Goal: Task Accomplishment & Management: Complete application form

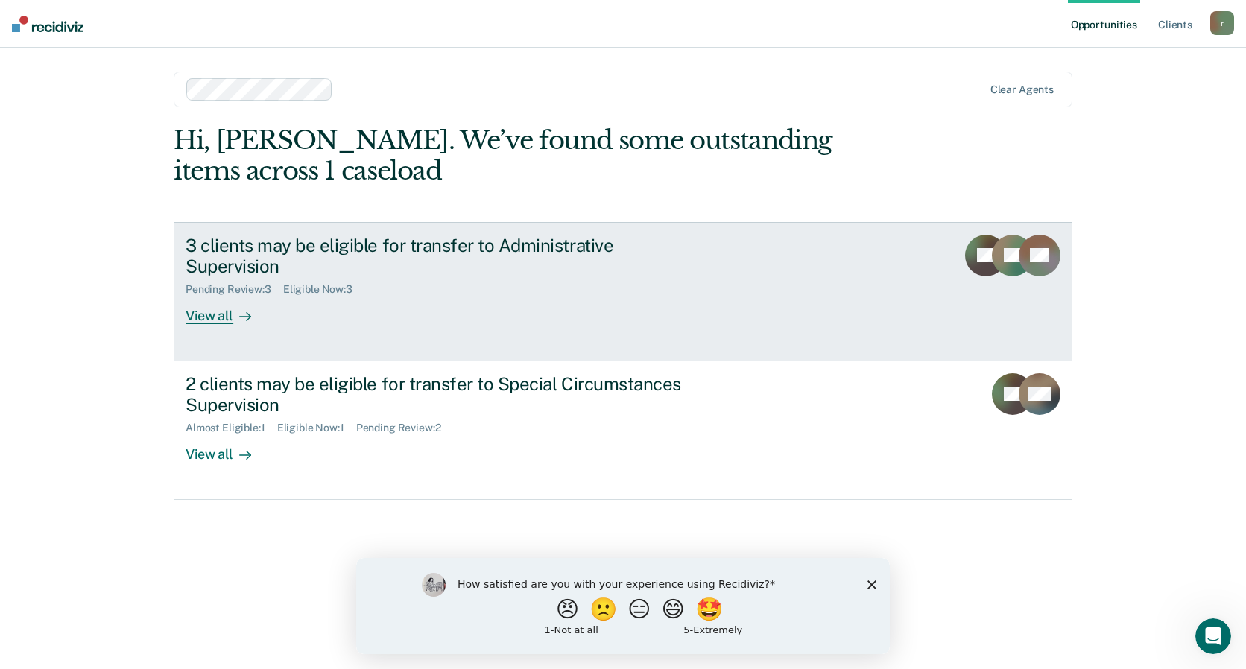
click at [212, 296] on div "View all" at bounding box center [227, 310] width 83 height 29
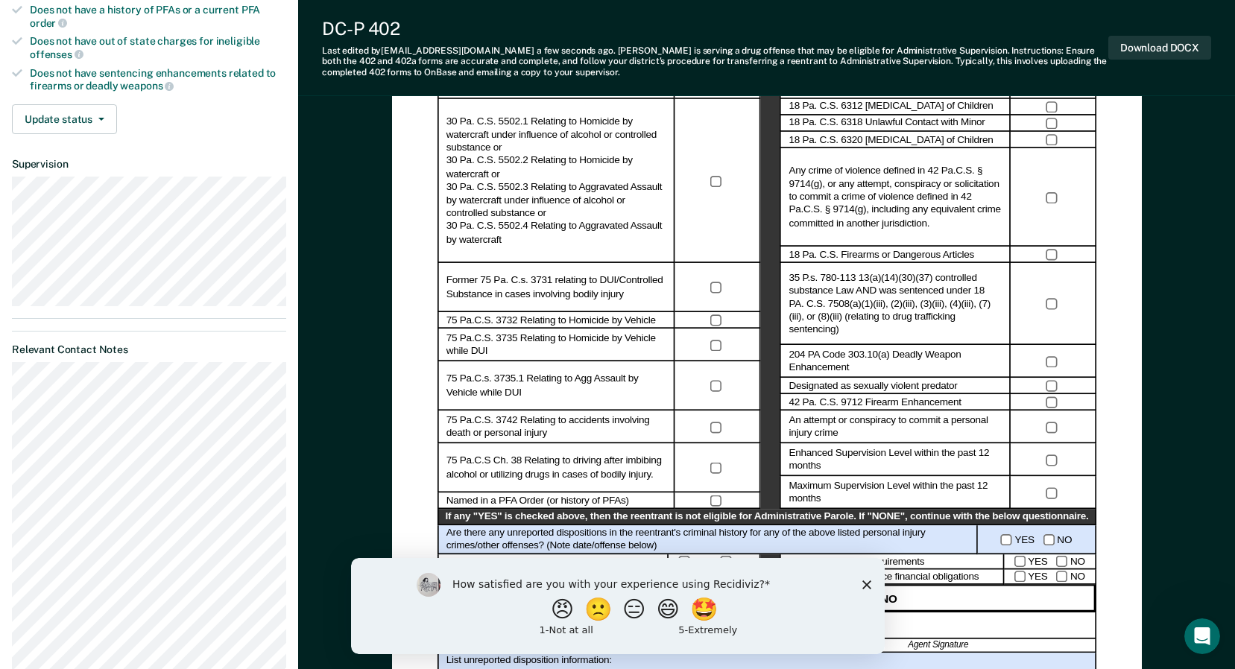
scroll to position [447, 0]
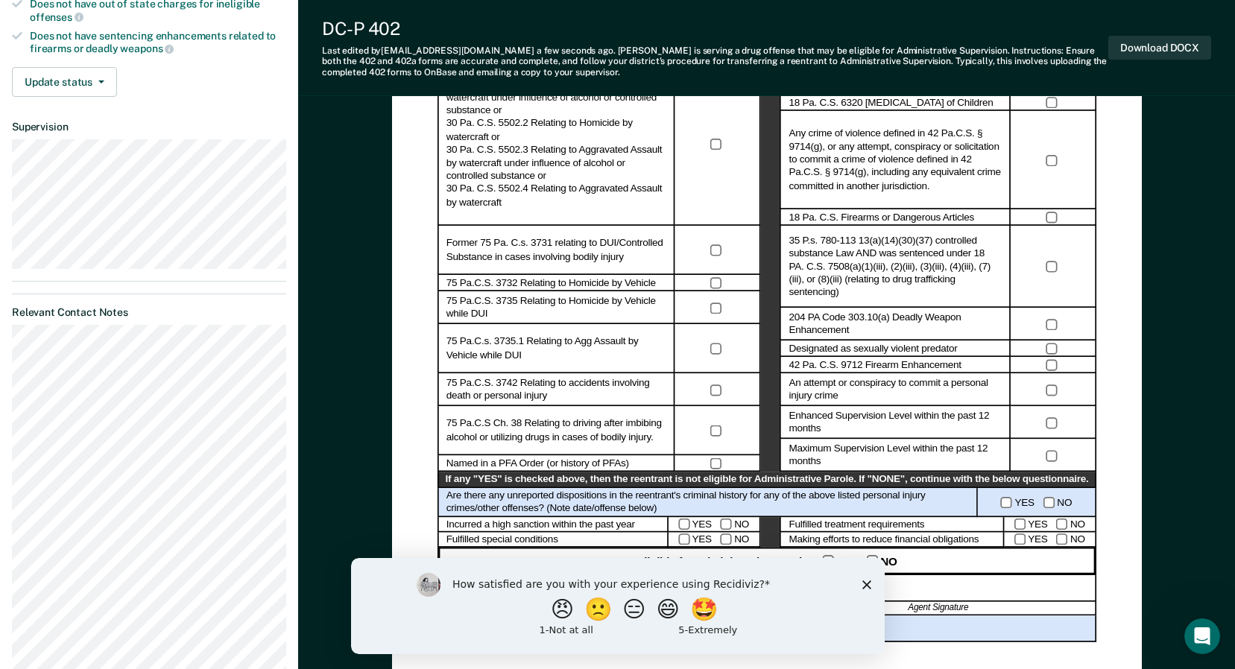
click at [862, 583] on icon "Close survey" at bounding box center [865, 584] width 9 height 9
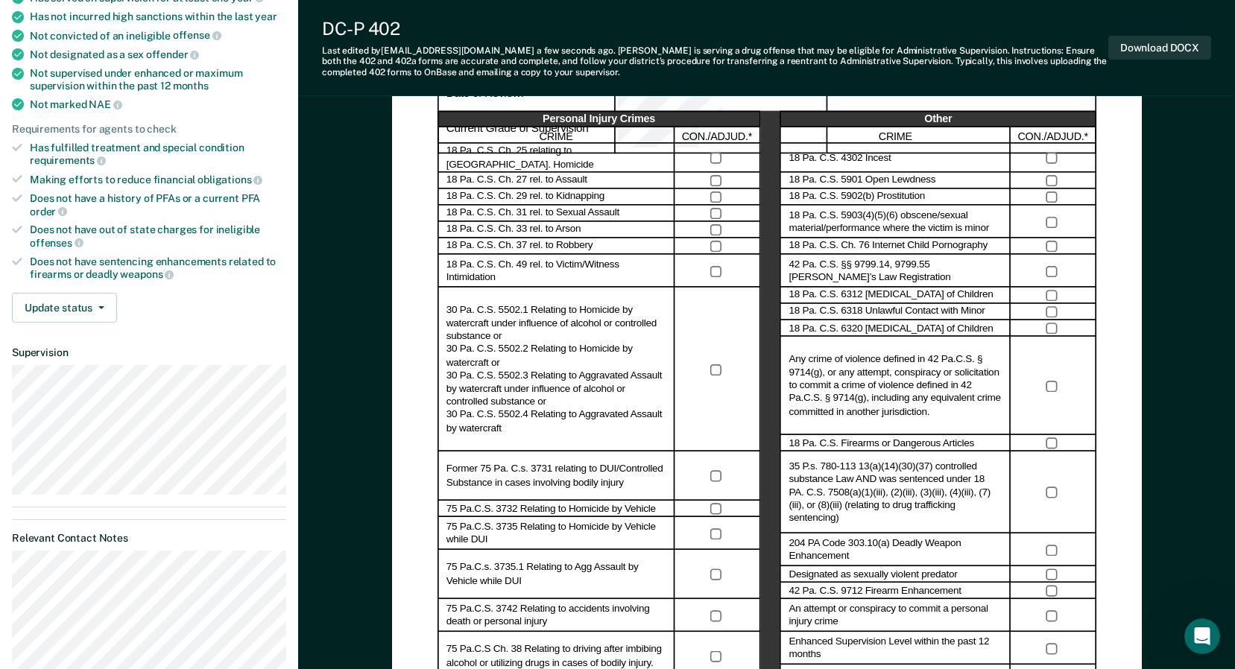
scroll to position [224, 0]
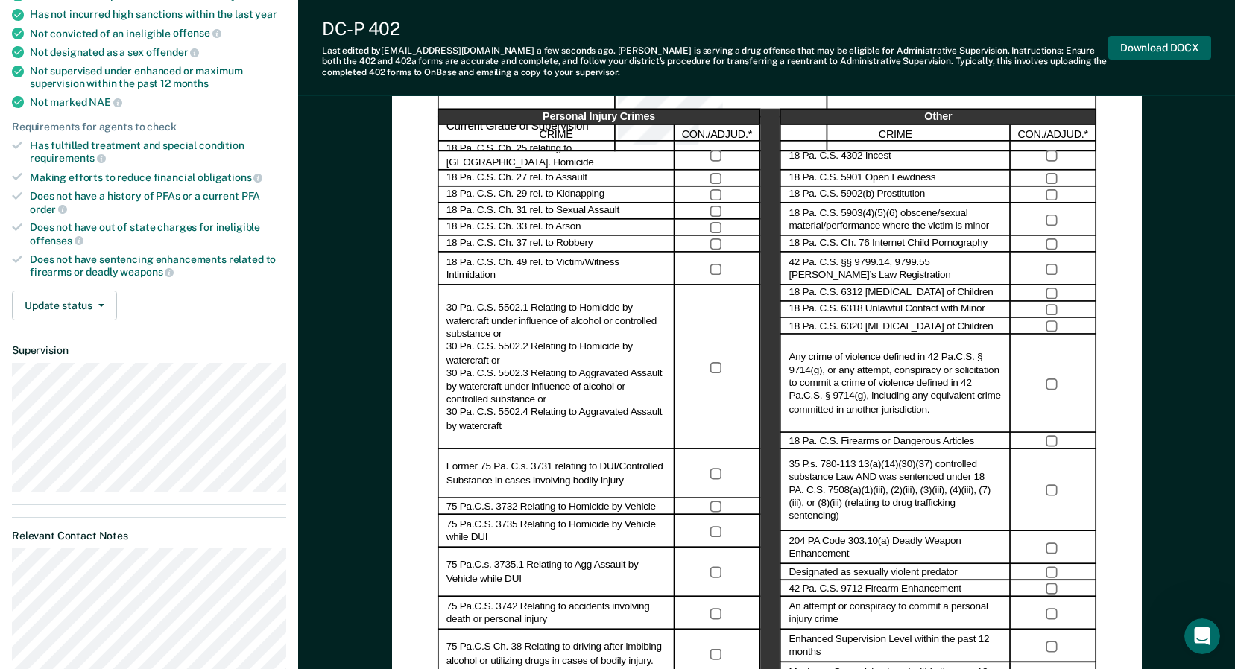
click at [1152, 48] on button "Download DOCX" at bounding box center [1159, 48] width 103 height 25
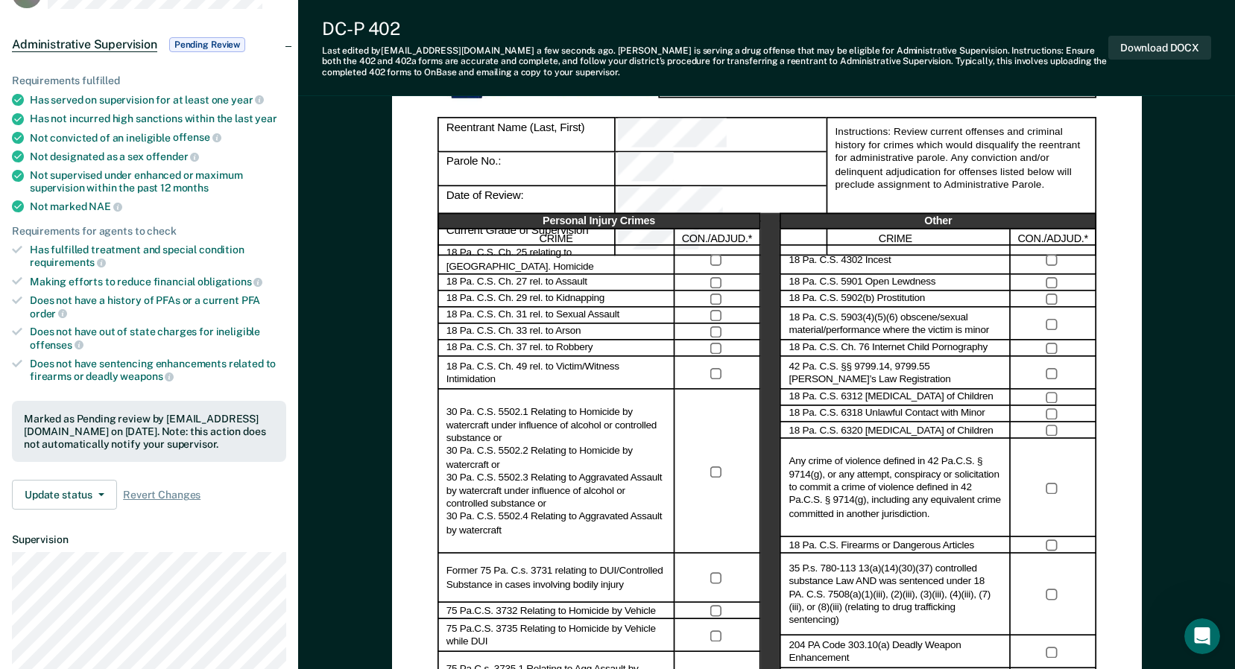
scroll to position [0, 0]
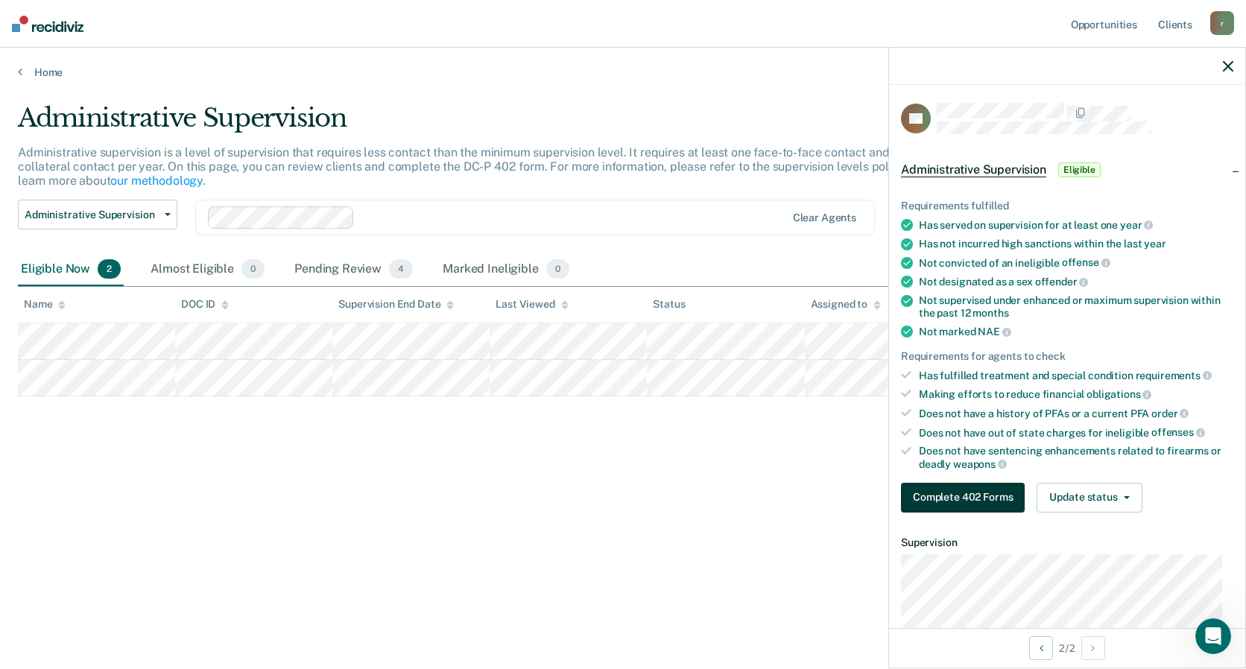
click at [977, 497] on button "Complete 402 Forms" at bounding box center [963, 498] width 124 height 30
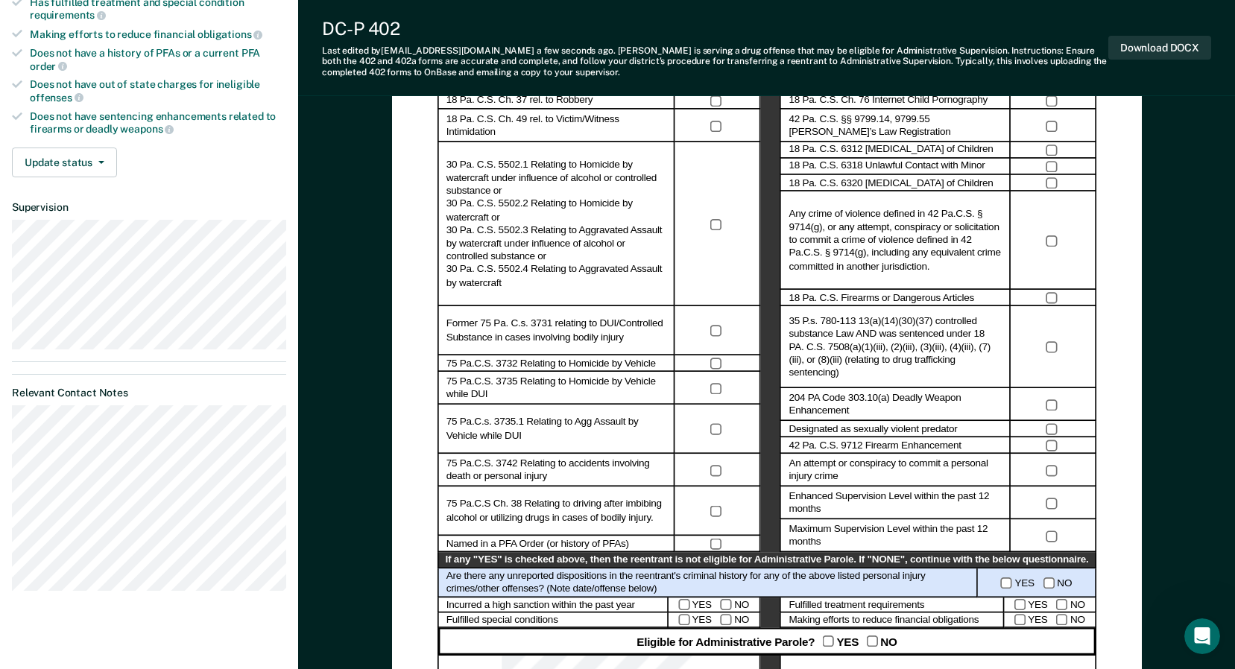
scroll to position [373, 0]
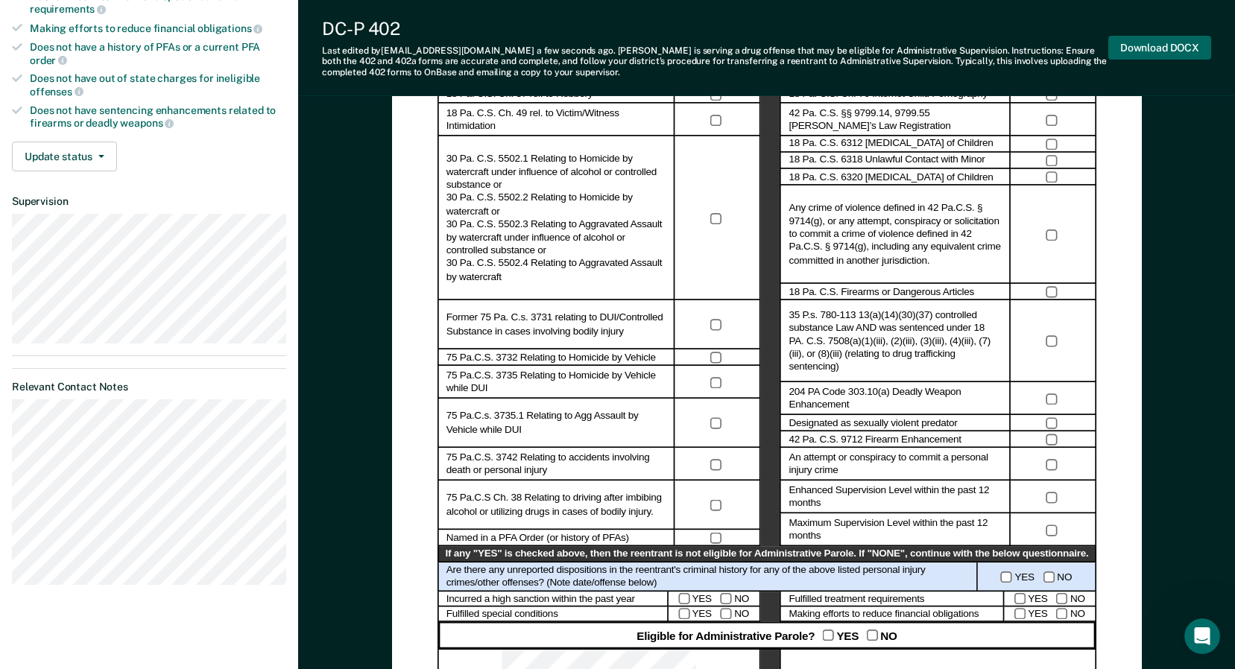
click at [1174, 45] on button "Download DOCX" at bounding box center [1159, 48] width 103 height 25
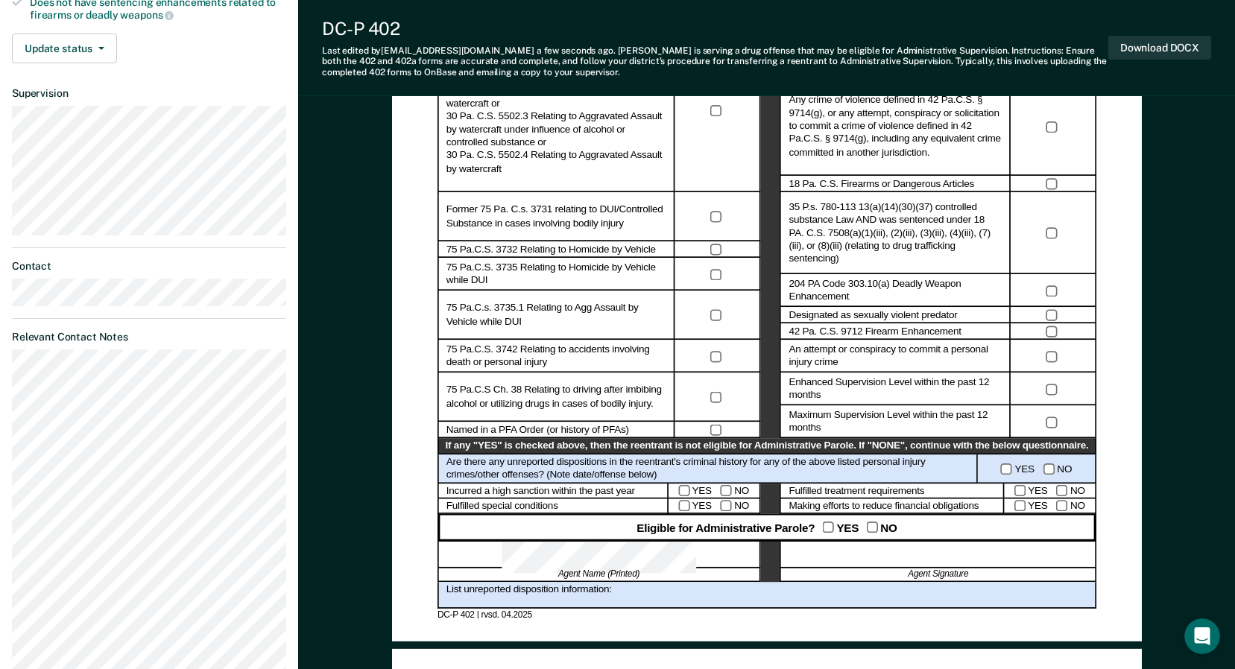
scroll to position [522, 0]
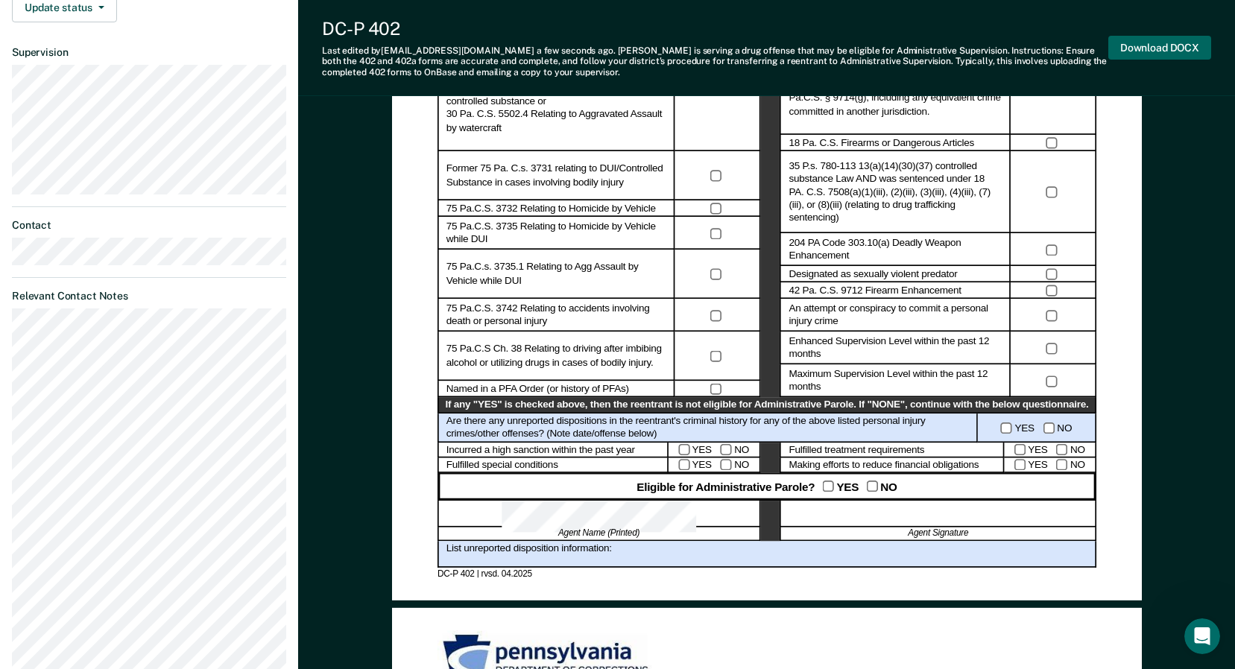
click at [1140, 43] on button "Download DOCX" at bounding box center [1159, 48] width 103 height 25
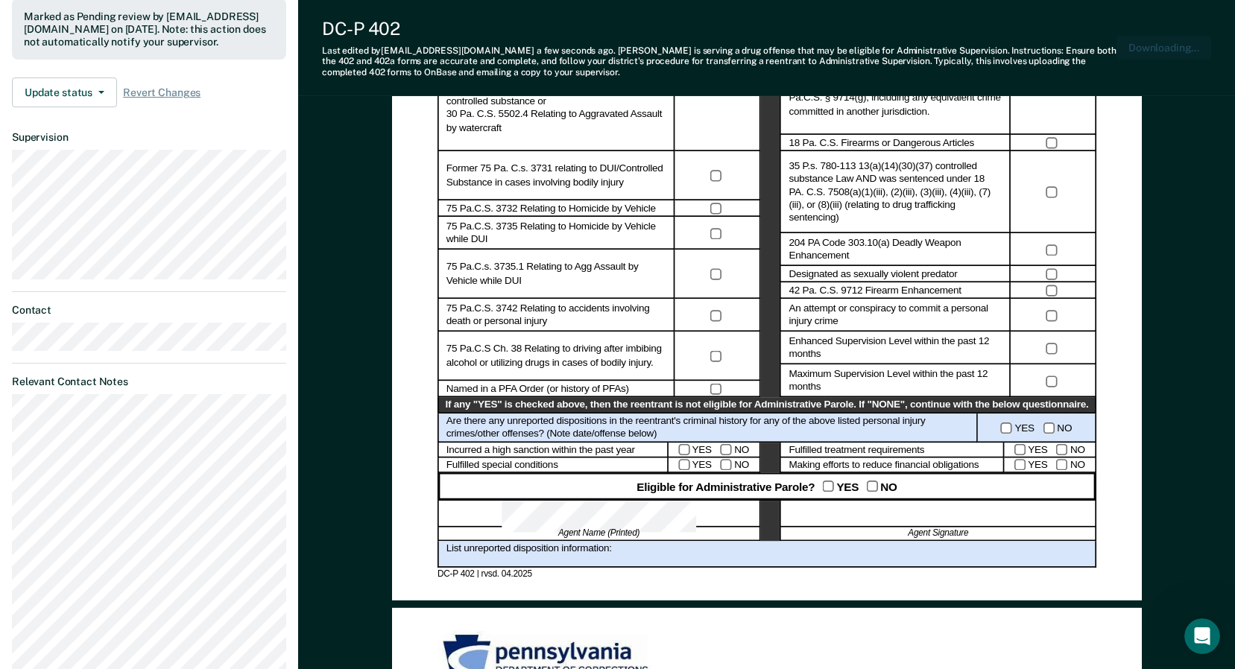
scroll to position [607, 0]
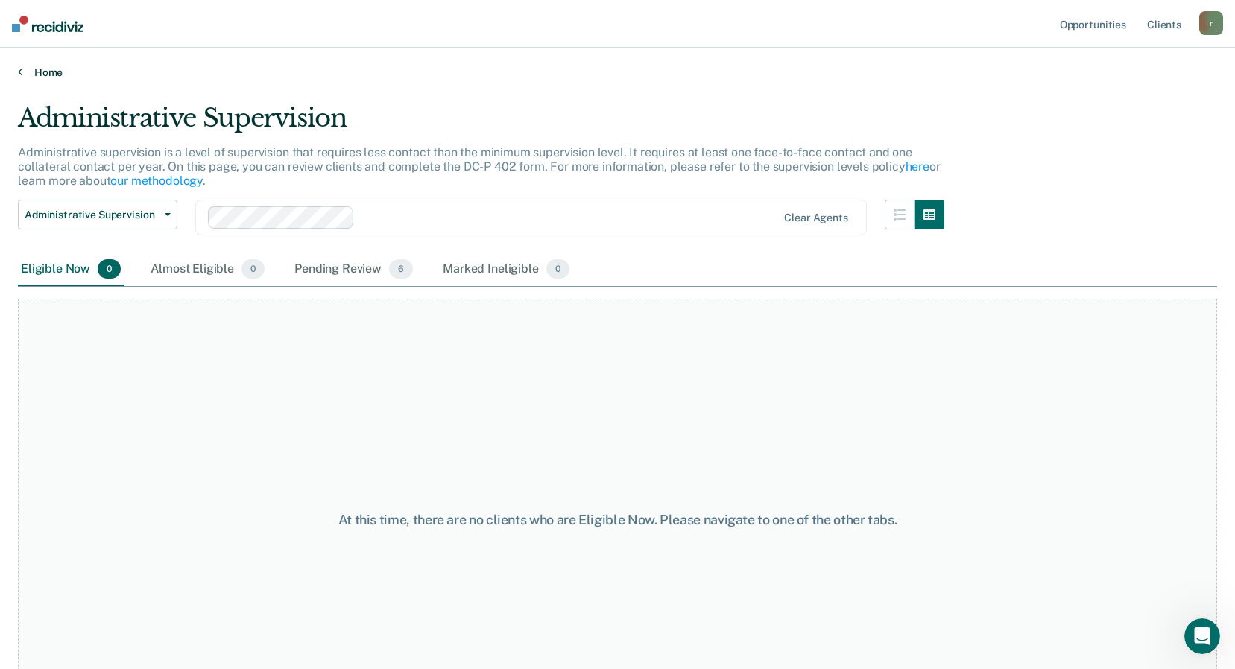
click at [36, 67] on link "Home" at bounding box center [617, 72] width 1199 height 13
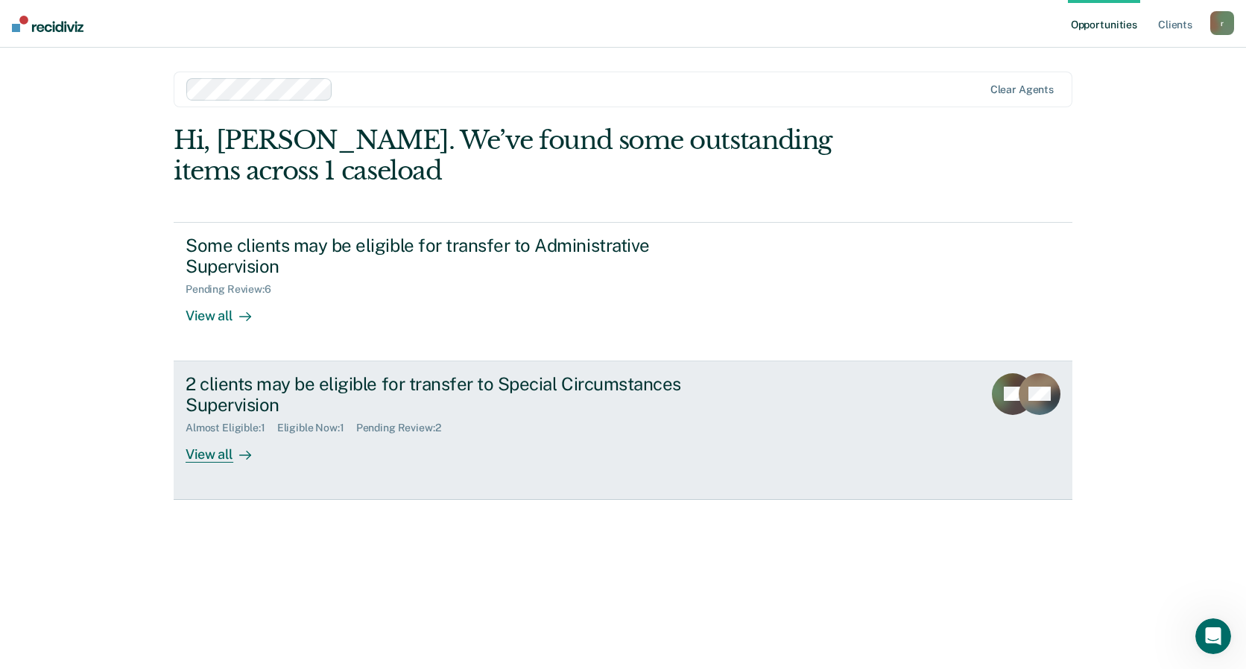
click at [200, 452] on div "View all" at bounding box center [227, 448] width 83 height 29
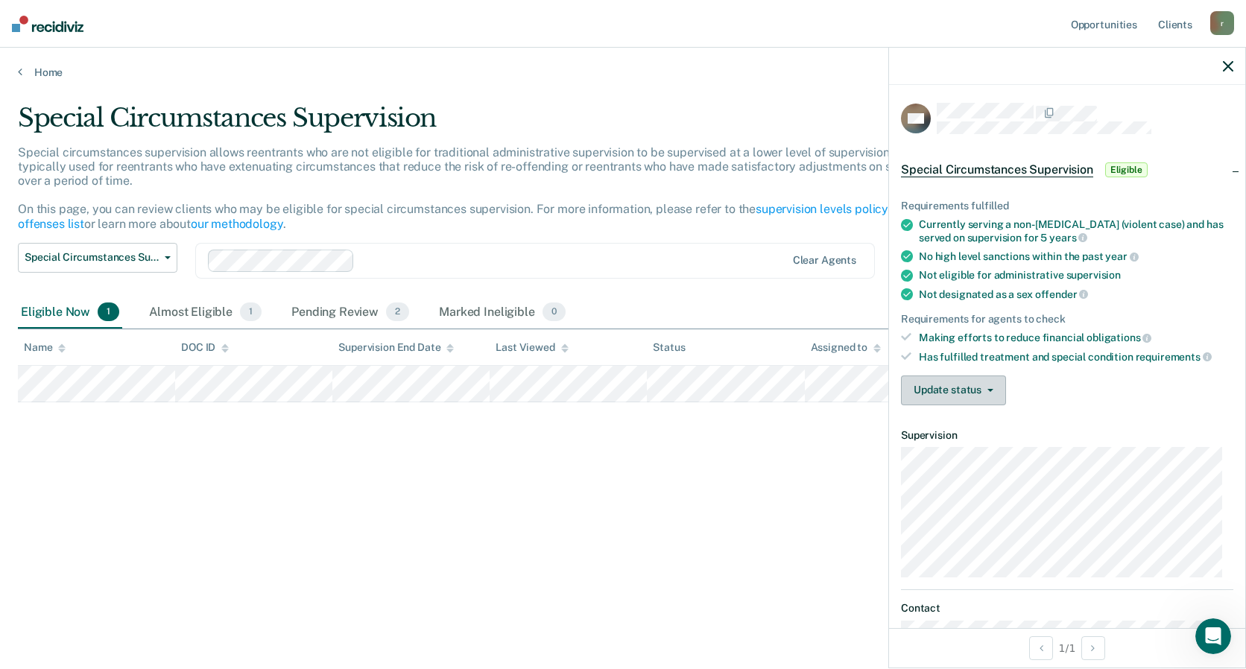
click at [990, 391] on button "Update status" at bounding box center [953, 390] width 105 height 30
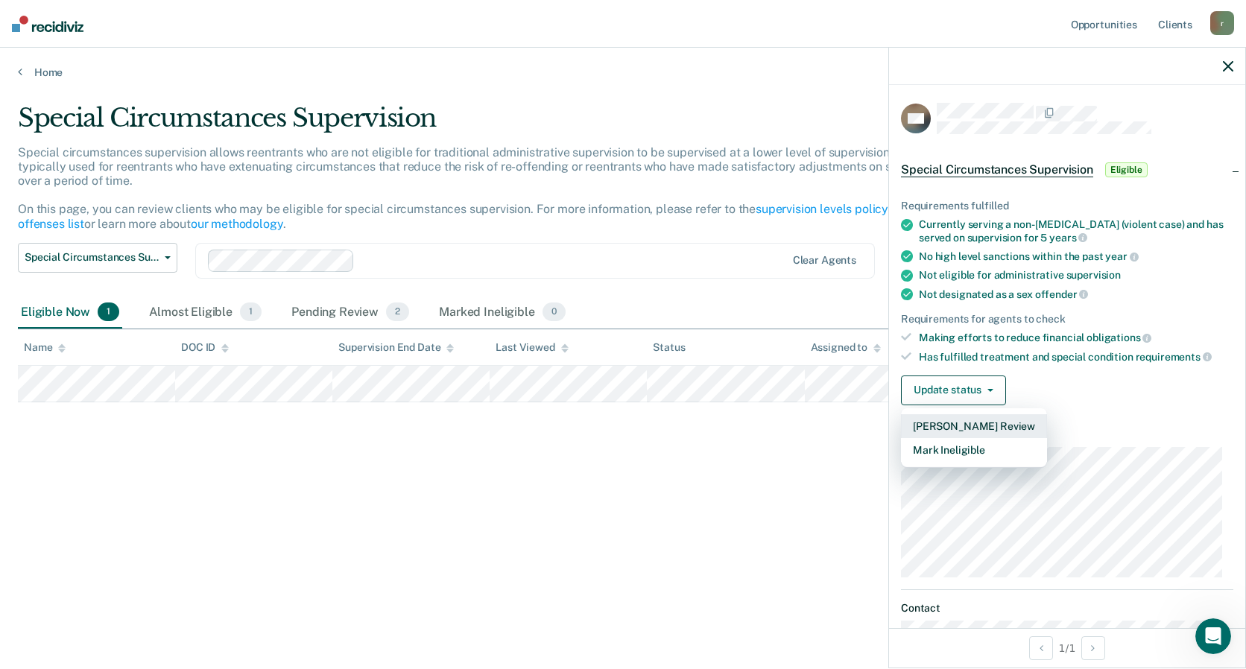
click at [995, 422] on button "[PERSON_NAME] Review" at bounding box center [974, 426] width 146 height 24
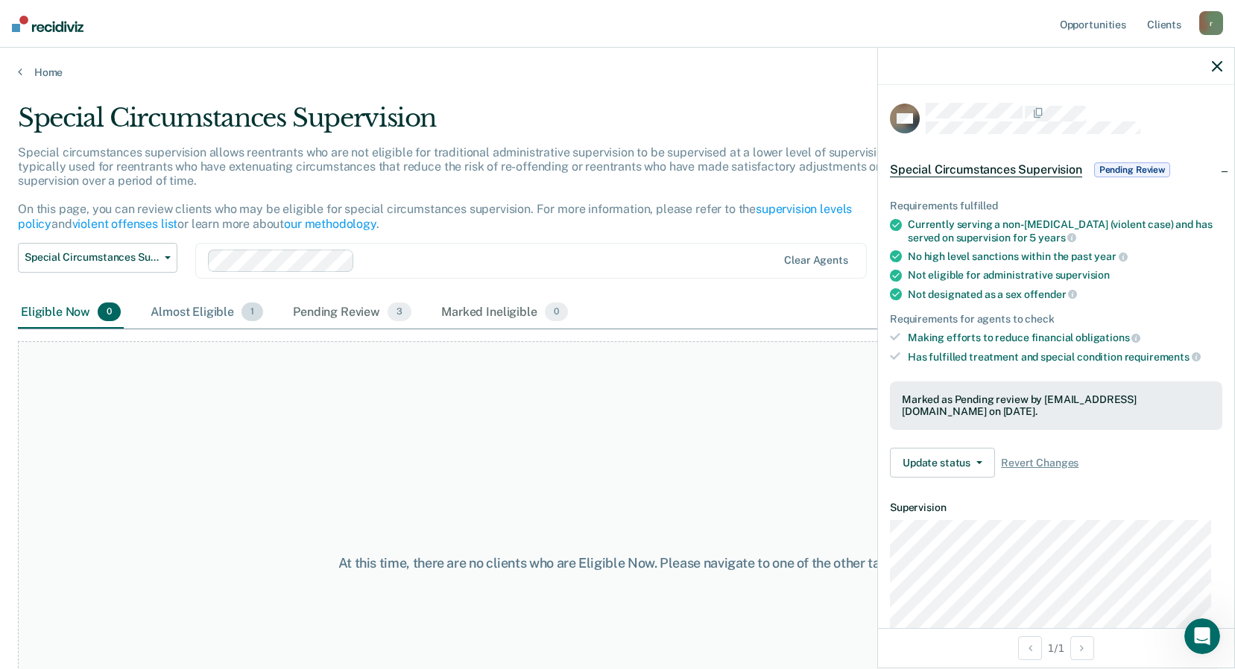
click at [202, 311] on div "Almost Eligible 1" at bounding box center [207, 313] width 118 height 33
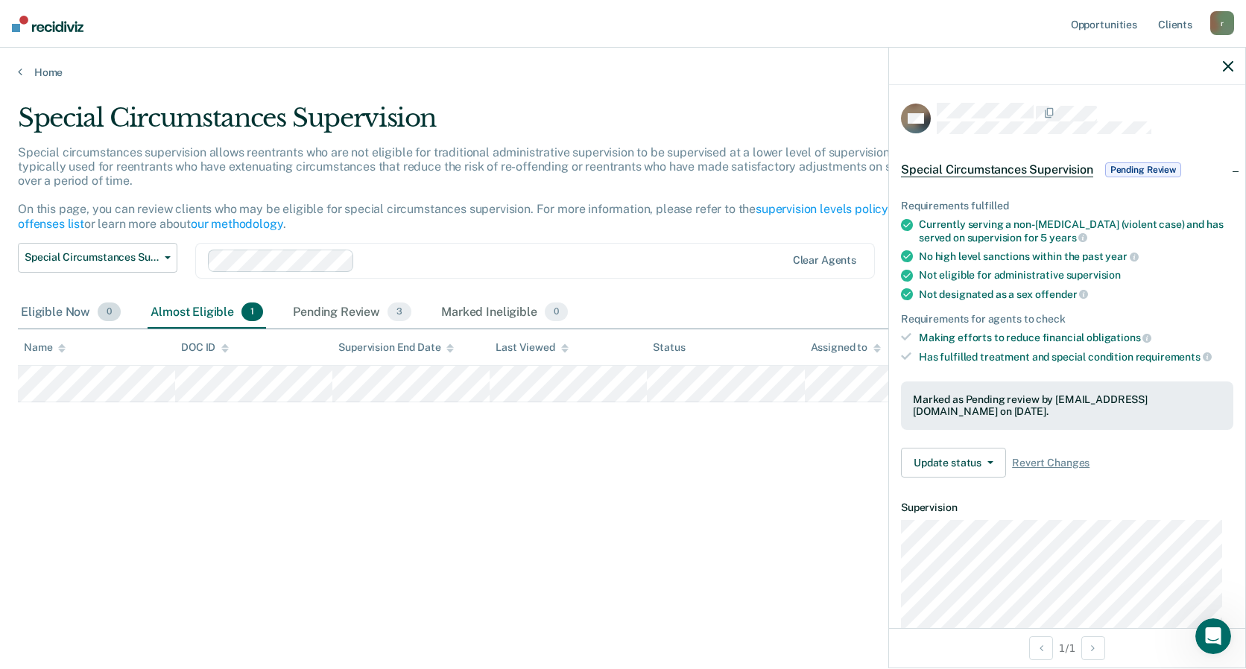
click at [66, 316] on div "Eligible Now 0" at bounding box center [71, 313] width 106 height 33
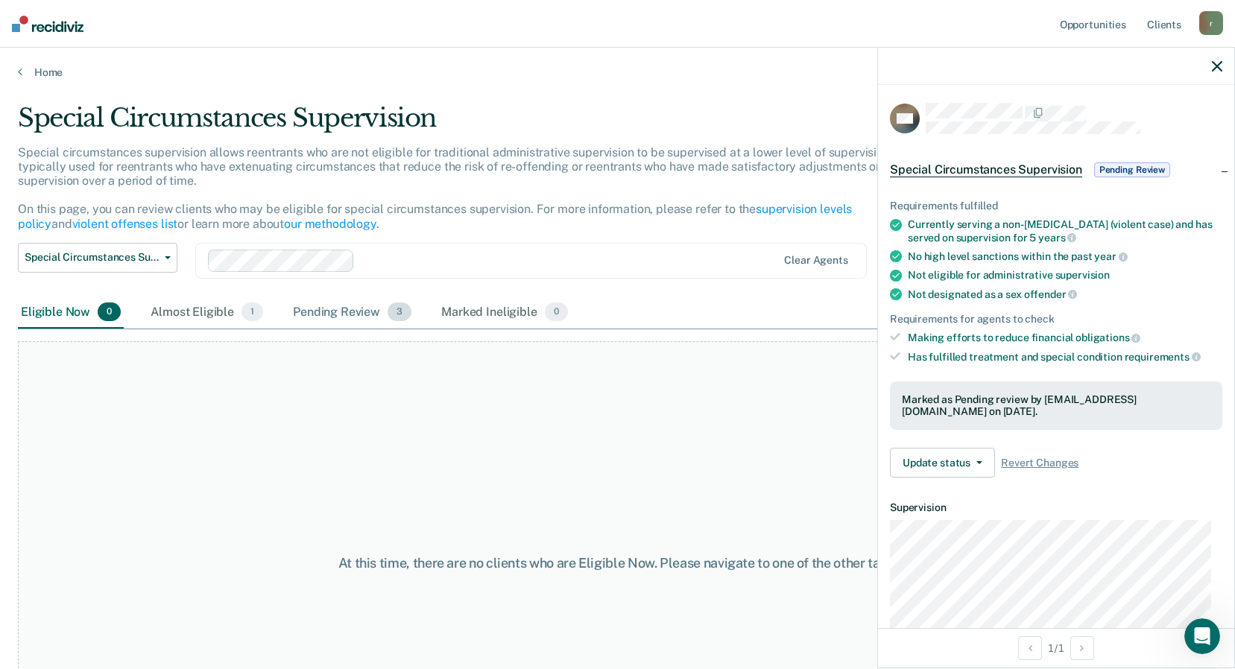
click at [366, 308] on div "Pending Review 3" at bounding box center [352, 313] width 124 height 33
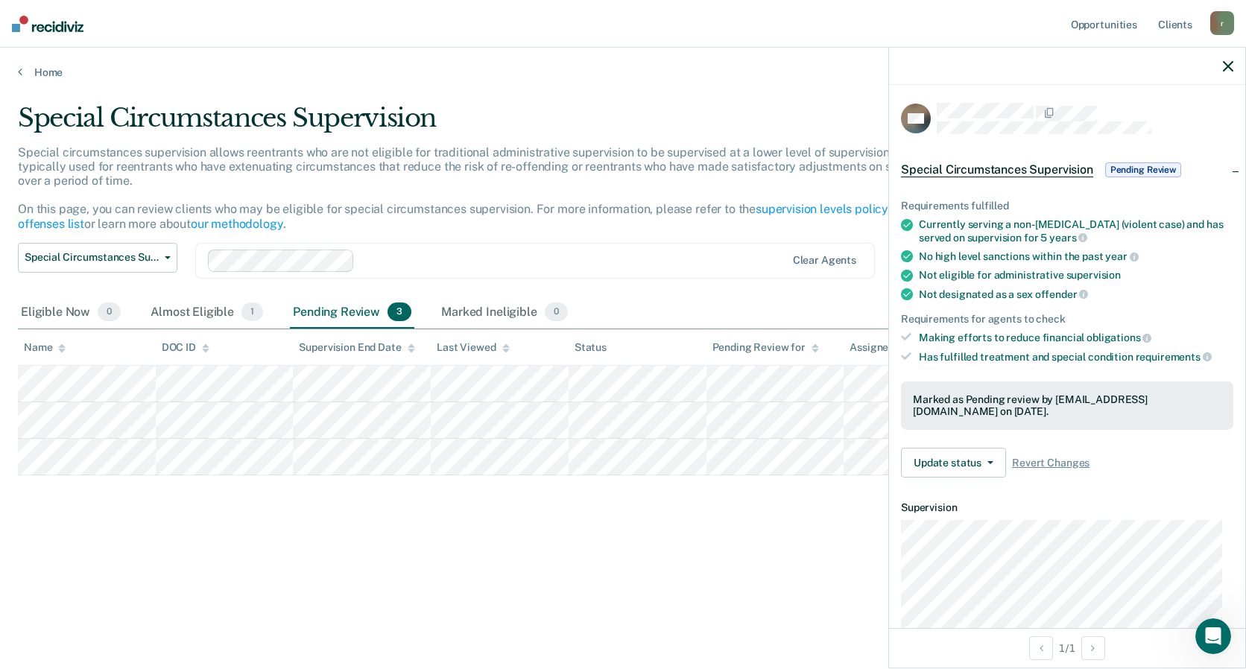
click at [1227, 66] on icon "button" at bounding box center [1228, 66] width 10 height 10
